Goal: Task Accomplishment & Management: Complete application form

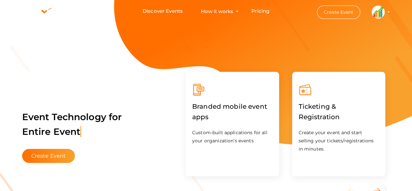
click at [380, 15] on img at bounding box center [378, 12] width 13 height 13
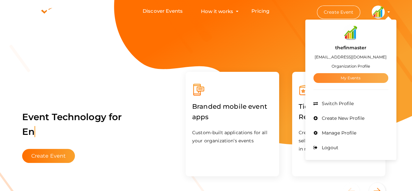
click at [356, 75] on link "My Events" at bounding box center [350, 78] width 75 height 10
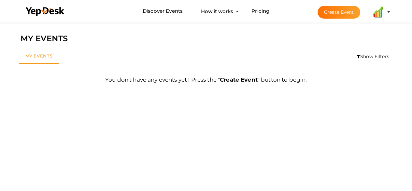
click at [345, 8] on button "Create Event" at bounding box center [339, 12] width 43 height 13
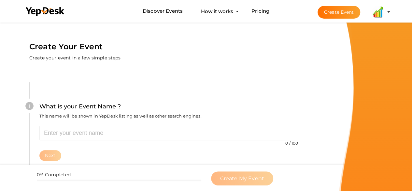
click at [385, 12] on profile-pic at bounding box center [378, 11] width 13 height 5
